Goal: Task Accomplishment & Management: Complete application form

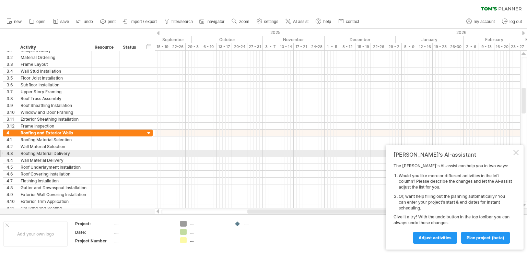
click at [519, 153] on div "[PERSON_NAME]'s AI-assistant The [PERSON_NAME]'s AI-assist can help you in two …" at bounding box center [455, 197] width 138 height 105
click at [517, 152] on div at bounding box center [516, 152] width 5 height 5
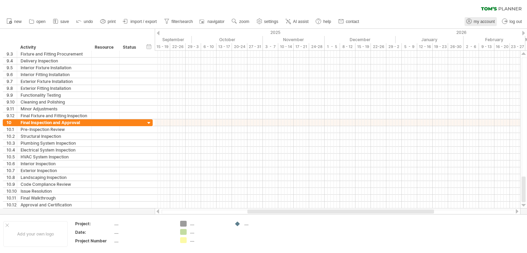
click at [479, 22] on span "my account" at bounding box center [484, 21] width 21 height 5
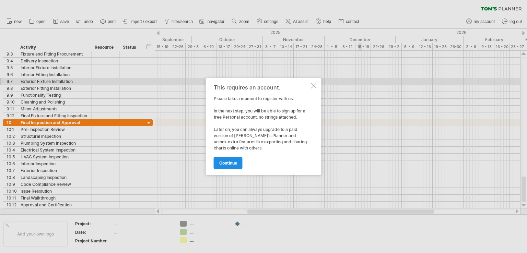
click at [232, 160] on link "continue" at bounding box center [228, 163] width 29 height 12
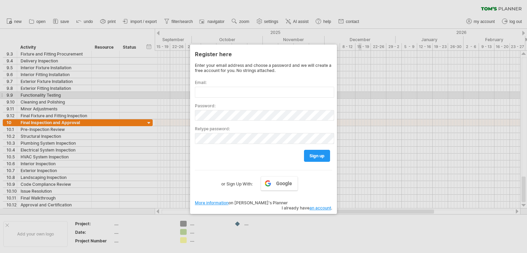
click at [235, 99] on div "Password:" at bounding box center [263, 109] width 137 height 23
click at [236, 93] on input "text" at bounding box center [264, 92] width 139 height 11
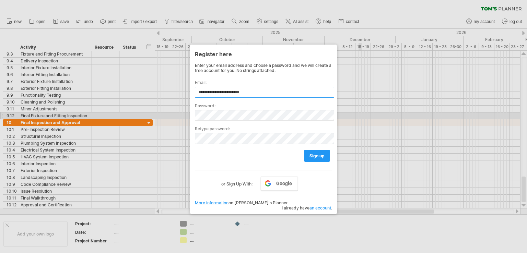
type input "**********"
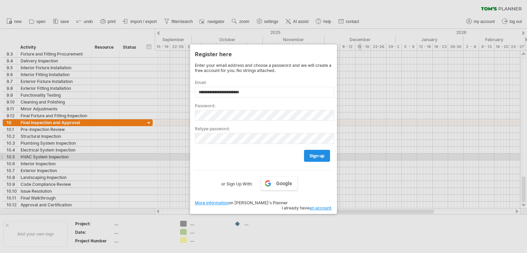
click at [326, 157] on link "sign up" at bounding box center [317, 156] width 26 height 12
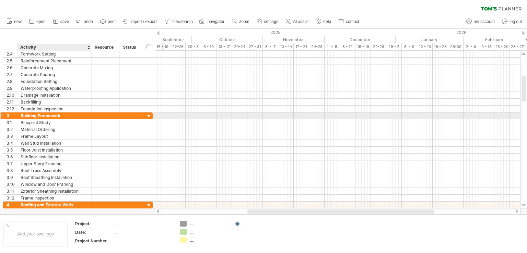
click at [92, 116] on div at bounding box center [106, 116] width 28 height 7
click at [150, 116] on div at bounding box center [149, 116] width 7 height 7
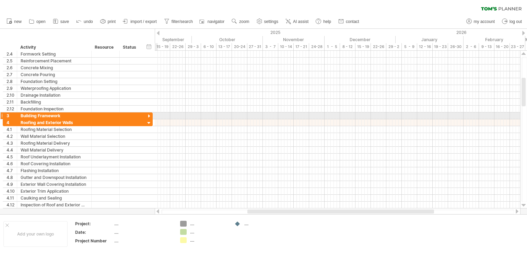
click at [150, 116] on div at bounding box center [149, 116] width 7 height 7
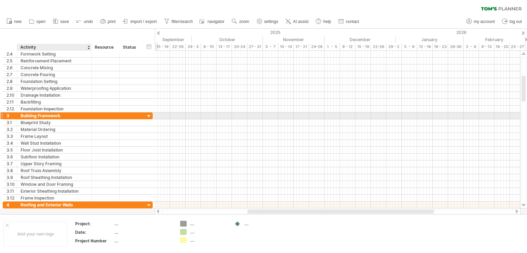
click at [66, 116] on div "Building Framework" at bounding box center [54, 116] width 67 height 7
click at [66, 116] on input "**********" at bounding box center [54, 116] width 67 height 7
click at [66, 114] on input "**********" at bounding box center [54, 116] width 67 height 7
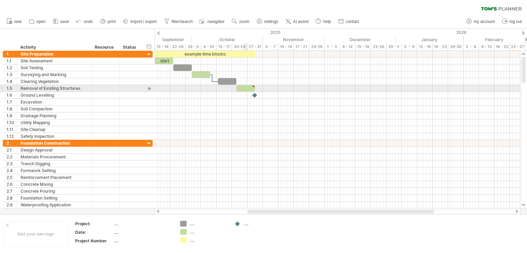
type textarea "**********"
drag, startPoint x: 254, startPoint y: 89, endPoint x: 277, endPoint y: 88, distance: 23.0
click at [277, 88] on span at bounding box center [278, 88] width 3 height 7
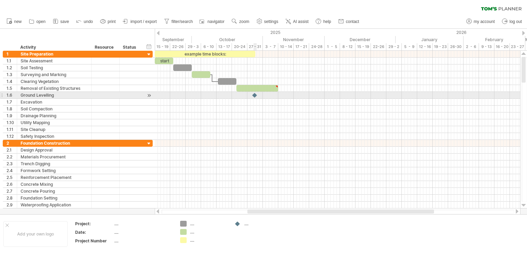
click at [255, 95] on div at bounding box center [255, 95] width 7 height 7
click at [150, 95] on div at bounding box center [149, 95] width 7 height 7
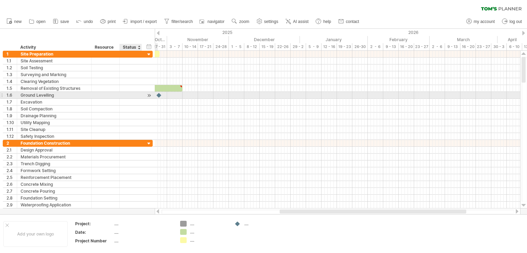
click at [147, 95] on div at bounding box center [149, 95] width 7 height 7
click at [159, 96] on div at bounding box center [160, 95] width 8 height 7
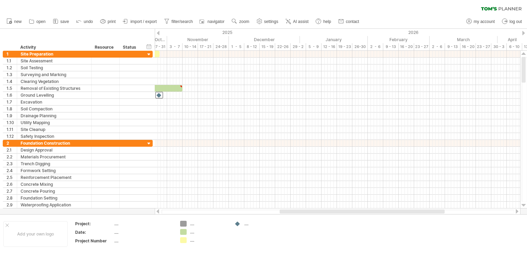
click at [158, 32] on div at bounding box center [158, 33] width 3 height 4
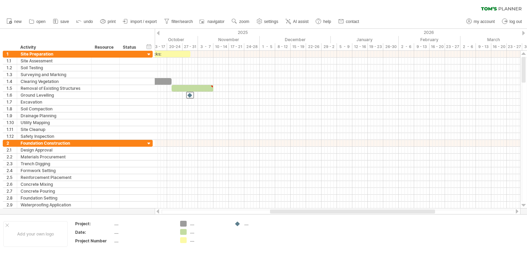
click at [158, 32] on div at bounding box center [158, 33] width 3 height 4
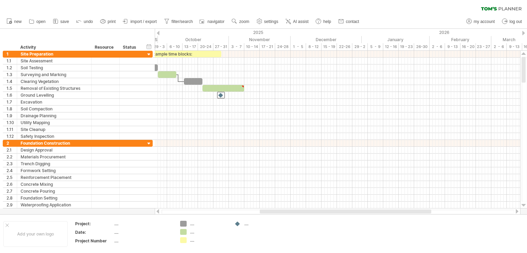
click at [158, 33] on div at bounding box center [158, 33] width 3 height 4
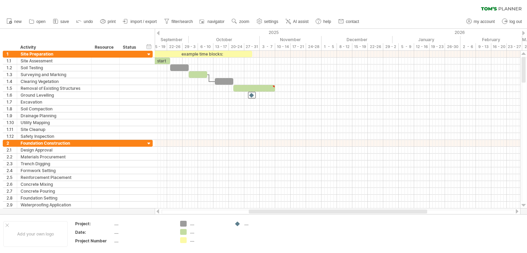
click at [158, 33] on div at bounding box center [158, 33] width 3 height 4
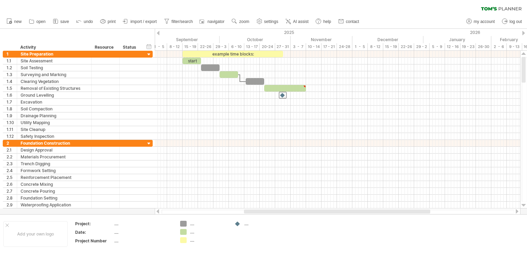
click at [158, 33] on div at bounding box center [158, 33] width 3 height 4
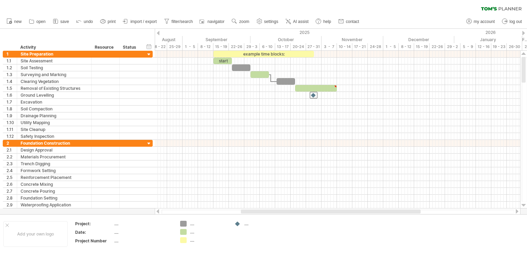
click at [158, 33] on div at bounding box center [158, 33] width 3 height 4
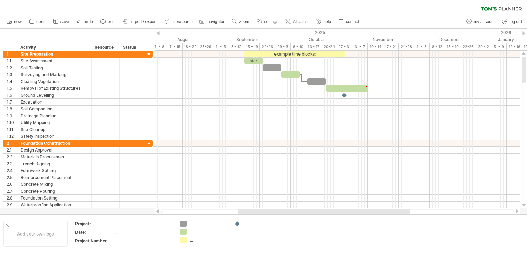
click at [158, 33] on div at bounding box center [158, 33] width 3 height 4
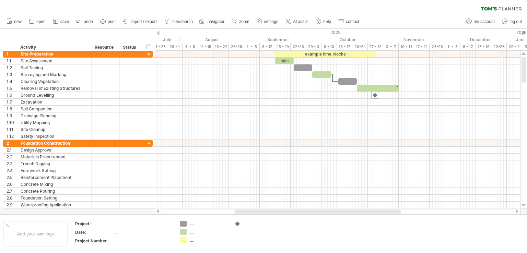
click at [158, 33] on div at bounding box center [158, 33] width 3 height 4
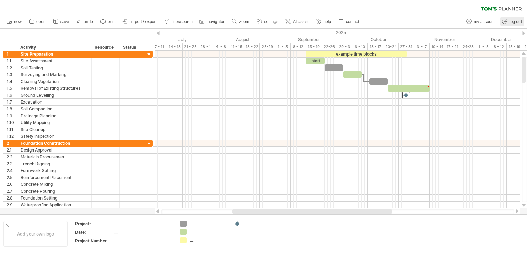
click at [510, 21] on span "log out" at bounding box center [516, 21] width 12 height 5
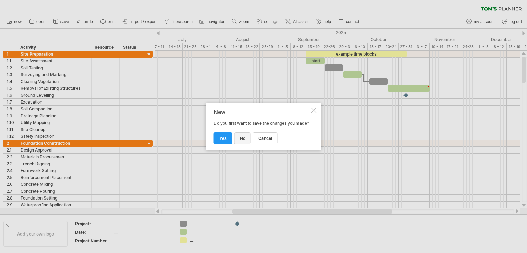
click at [240, 140] on span "no" at bounding box center [242, 138] width 5 height 5
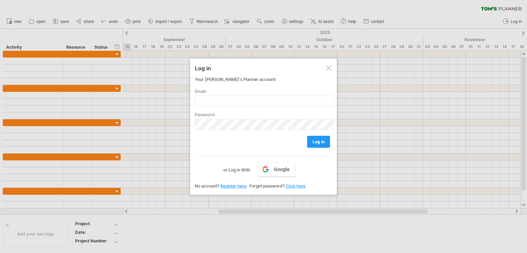
click at [329, 69] on div at bounding box center [328, 68] width 5 height 5
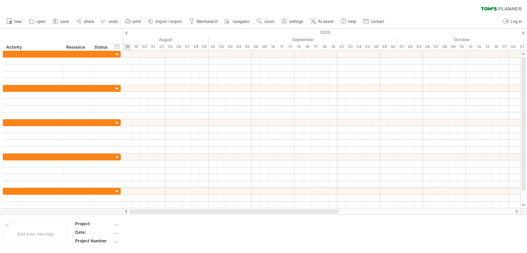
drag, startPoint x: 254, startPoint y: 212, endPoint x: 144, endPoint y: 213, distance: 109.6
click at [144, 213] on div at bounding box center [233, 212] width 209 height 4
click at [22, 50] on div "Activity" at bounding box center [32, 47] width 53 height 7
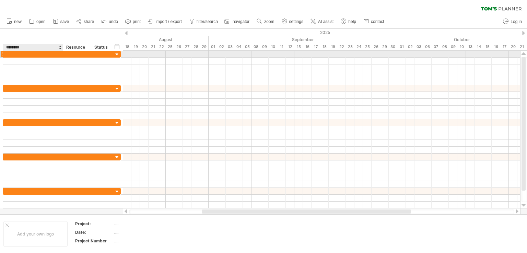
click at [26, 54] on div at bounding box center [33, 54] width 53 height 7
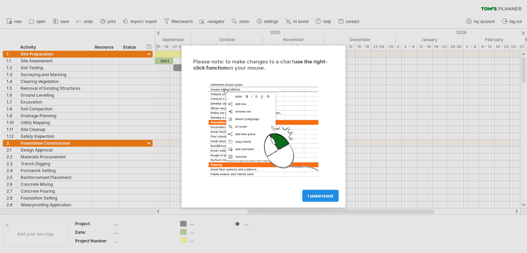
click at [320, 195] on span "I understand" at bounding box center [320, 196] width 25 height 5
